Goal: Transaction & Acquisition: Purchase product/service

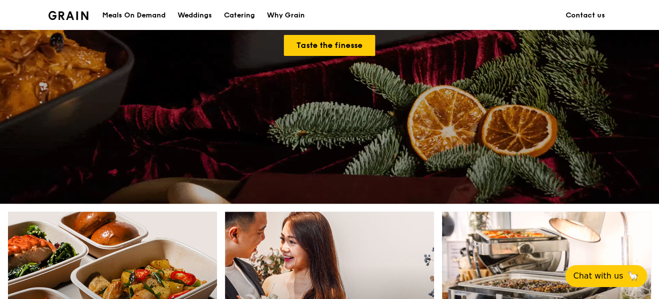
scroll to position [384, 0]
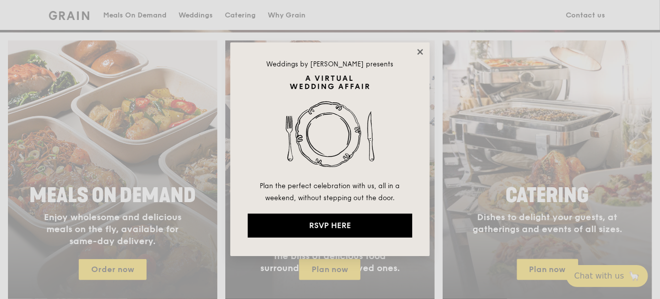
click at [419, 53] on icon at bounding box center [419, 51] width 5 height 5
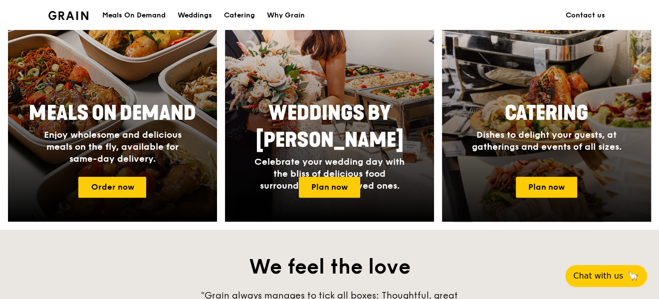
scroll to position [512, 0]
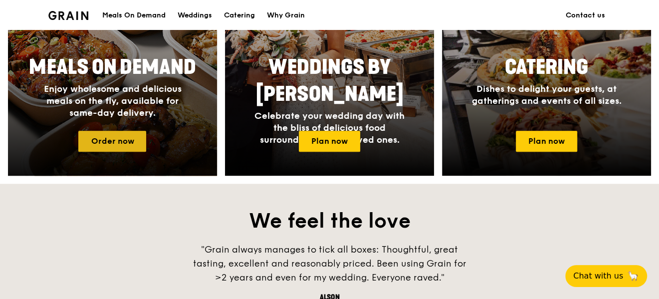
click at [112, 143] on link "Order now" at bounding box center [112, 141] width 68 height 21
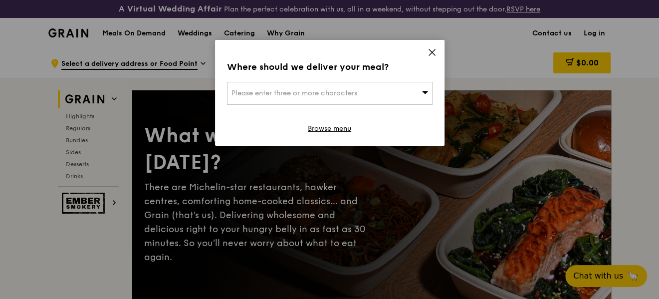
click at [427, 50] on icon at bounding box center [431, 52] width 9 height 9
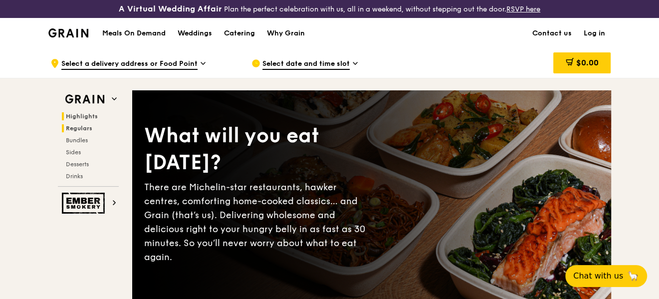
click at [70, 126] on span "Regulars" at bounding box center [79, 128] width 26 height 7
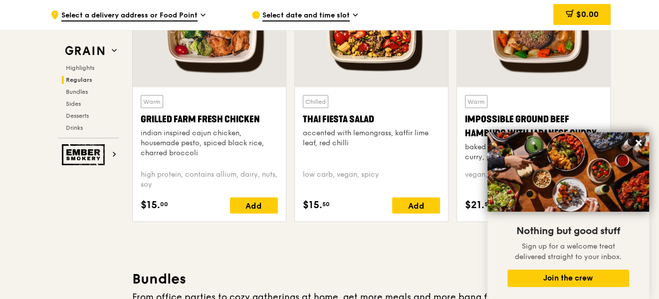
scroll to position [1238, 0]
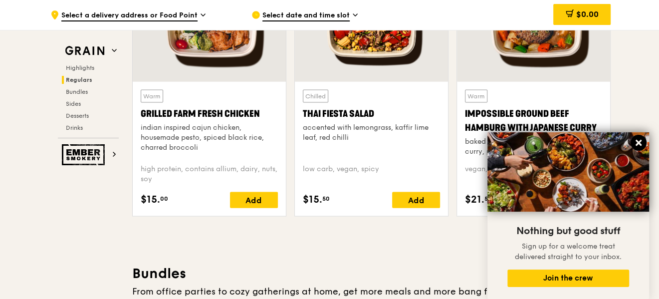
click at [640, 143] on icon at bounding box center [638, 142] width 9 height 9
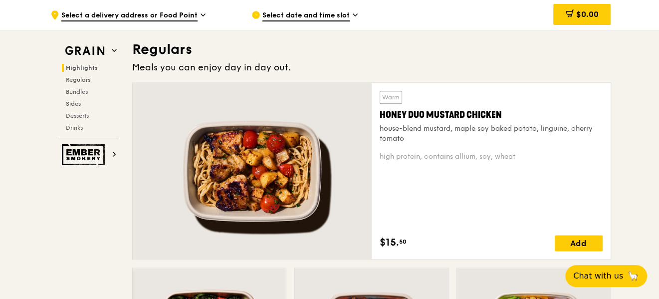
scroll to position [554, 0]
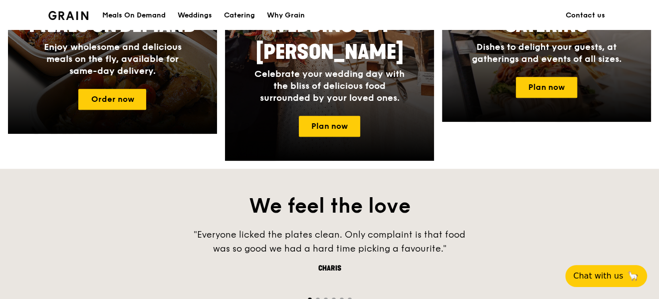
scroll to position [512, 0]
